Goal: Information Seeking & Learning: Learn about a topic

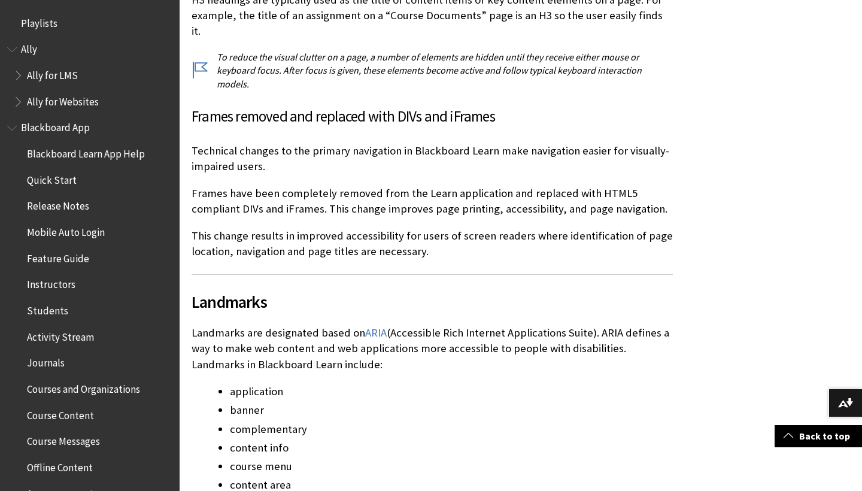
scroll to position [836, 0]
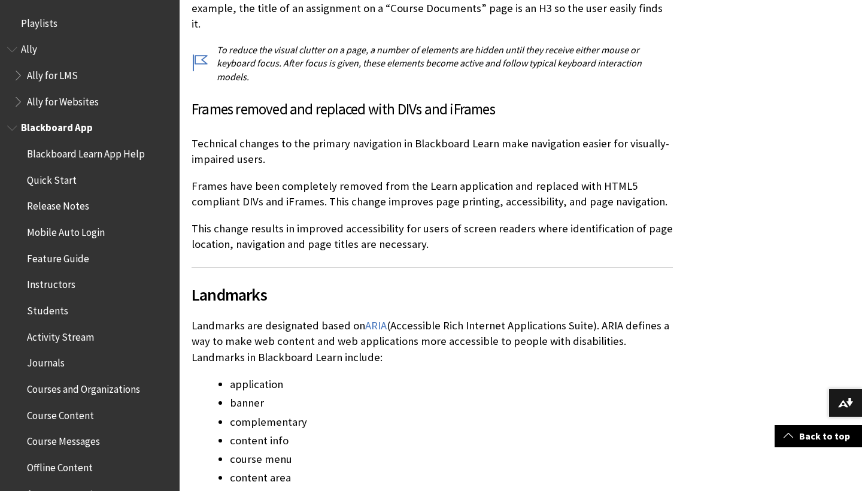
click at [71, 385] on span "Courses and Organizations" at bounding box center [83, 387] width 113 height 16
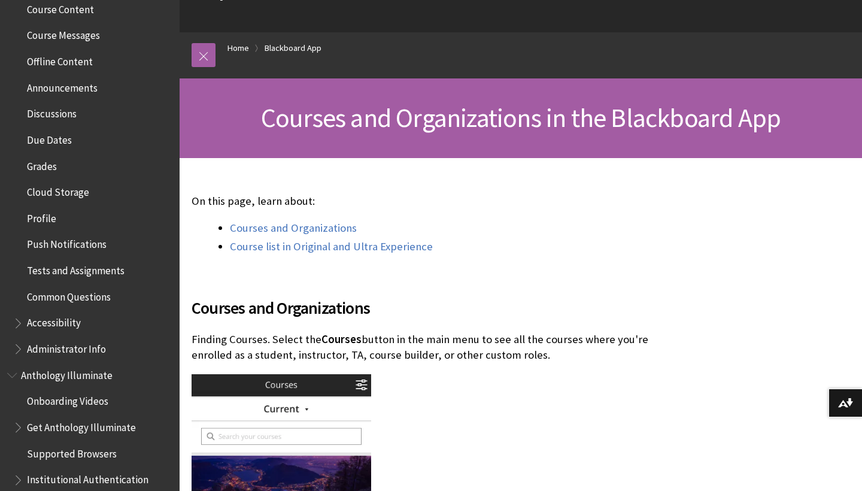
scroll to position [95, 0]
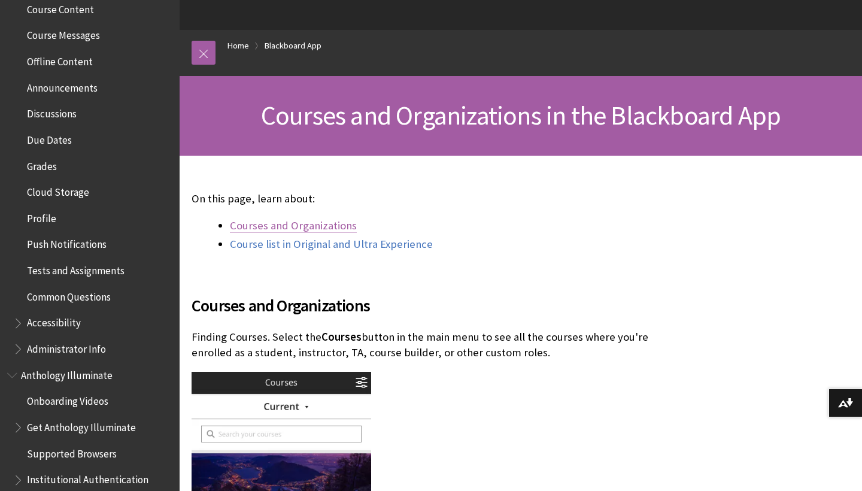
click at [287, 229] on link "Courses and Organizations" at bounding box center [293, 225] width 127 height 14
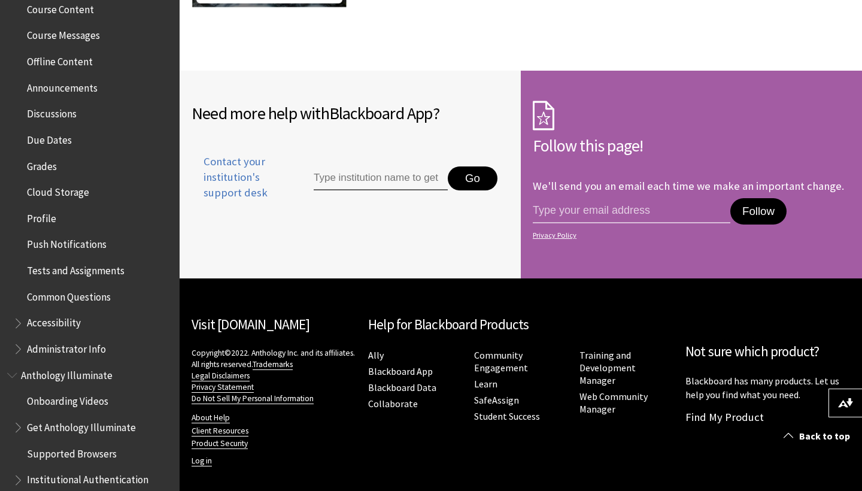
scroll to position [2327, 0]
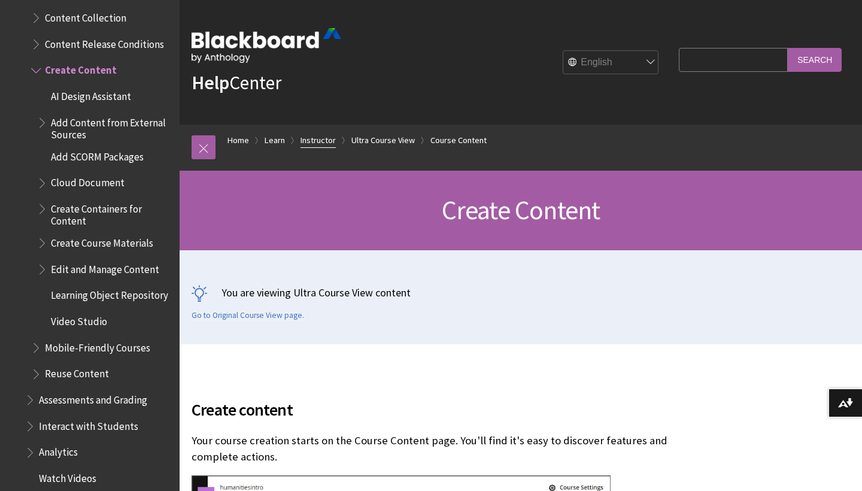
click at [310, 142] on link "Instructor" at bounding box center [317, 140] width 35 height 15
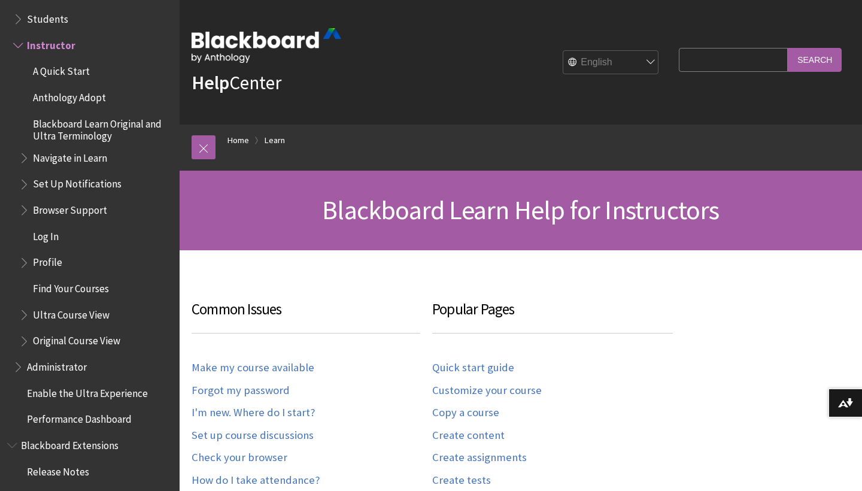
click at [732, 66] on input "Search Query" at bounding box center [733, 59] width 109 height 23
click at [244, 139] on link "Home" at bounding box center [238, 140] width 22 height 15
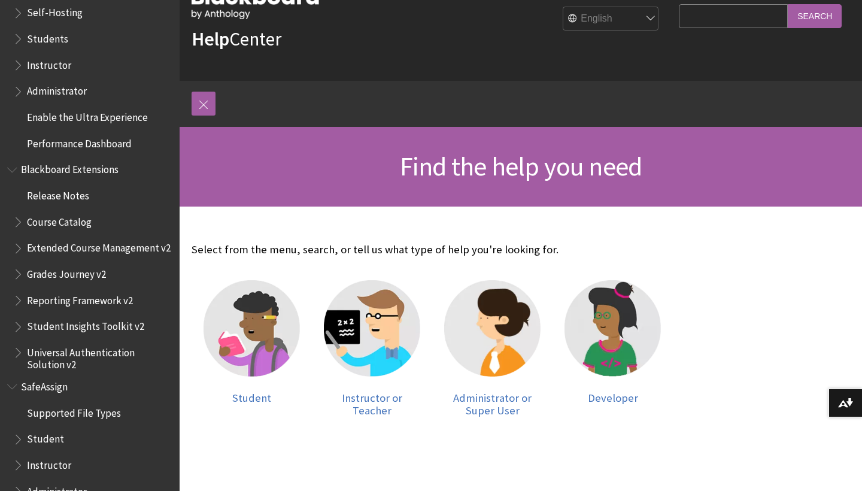
scroll to position [48, 0]
